Goal: Information Seeking & Learning: Compare options

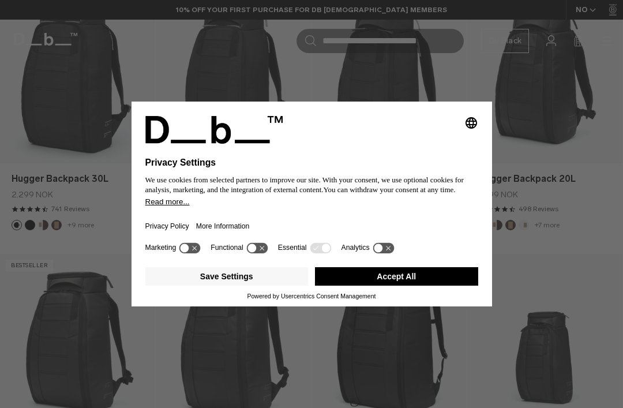
click at [443, 286] on button "Accept All" at bounding box center [396, 276] width 163 height 18
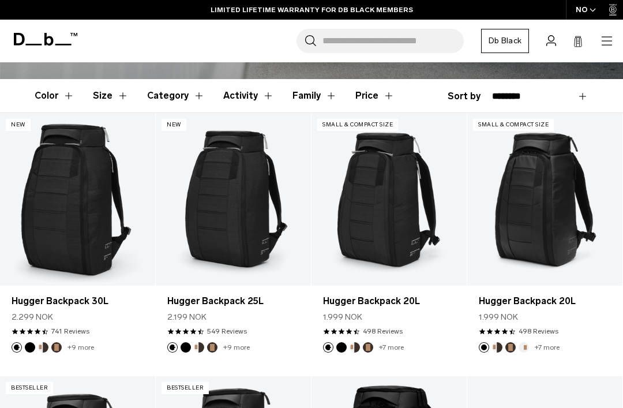
scroll to position [295, 0]
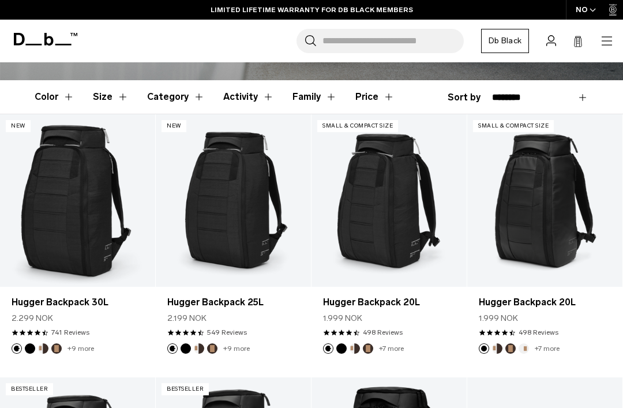
click at [20, 268] on button "Add to Cart" at bounding box center [78, 268] width 144 height 26
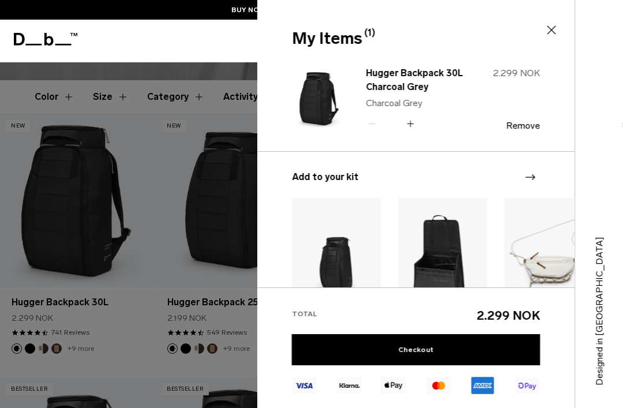
click at [62, 164] on div at bounding box center [311, 204] width 623 height 408
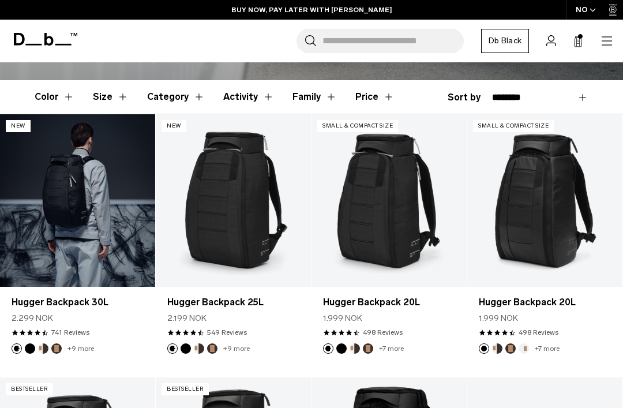
click at [54, 182] on link "Hugger Backpack 30L" at bounding box center [77, 200] width 155 height 173
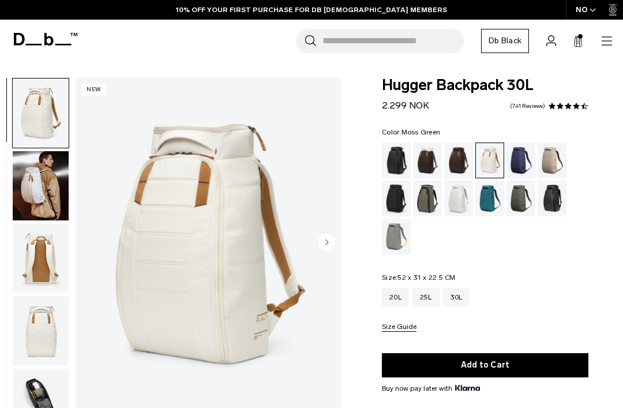
click at [515, 193] on div "Moss Green" at bounding box center [521, 199] width 29 height 36
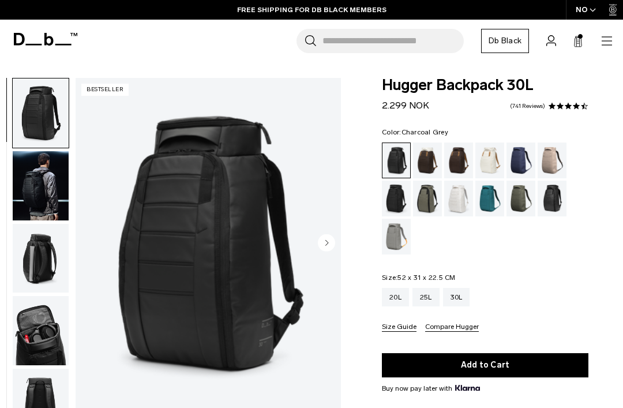
click at [403, 197] on div "Charcoal Grey" at bounding box center [396, 199] width 29 height 36
